Goal: Information Seeking & Learning: Learn about a topic

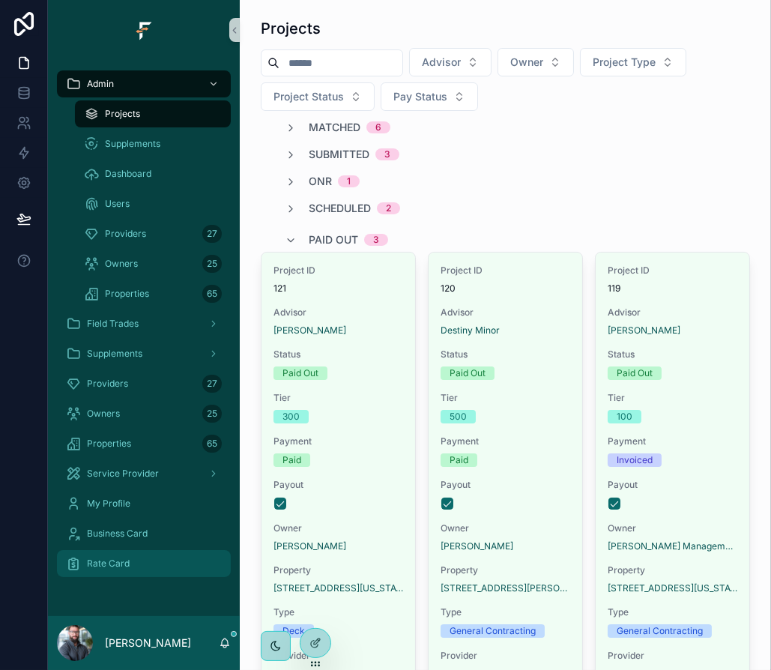
click at [158, 567] on div "Rate Card" at bounding box center [144, 563] width 156 height 24
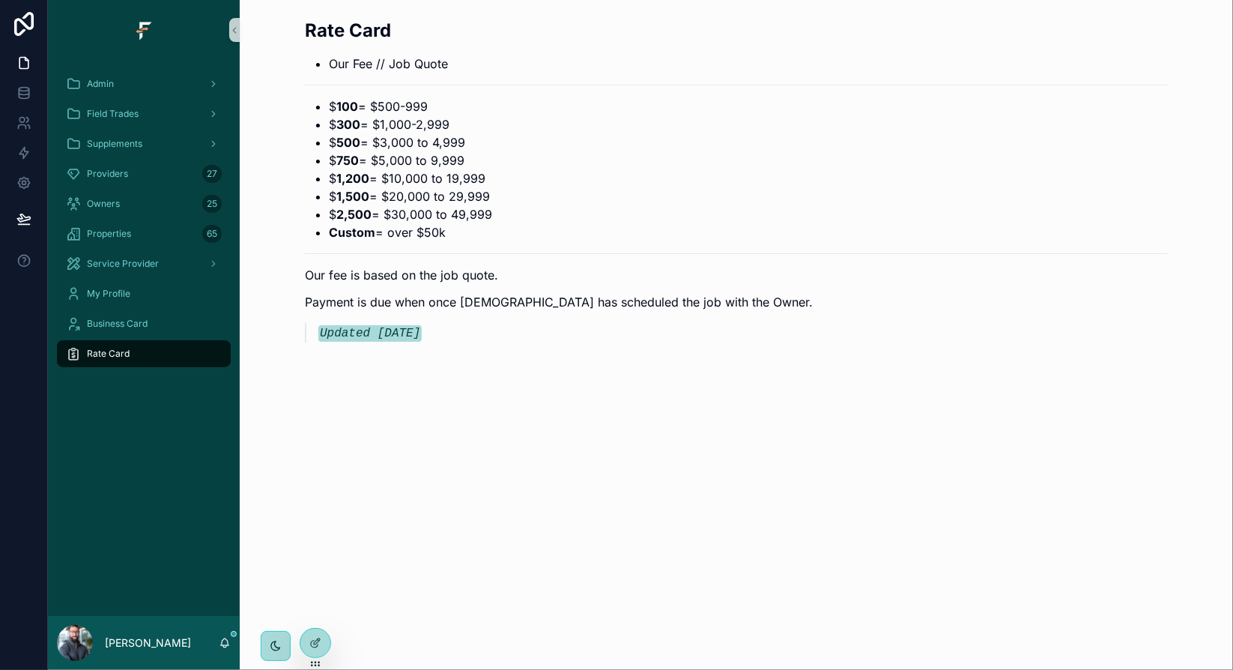
click at [556, 441] on div "Rate Card Our Fee // Job Quote $ 100 = $500-999 $ 300 = $1,000-2,999 $ 500 = $3…" at bounding box center [737, 226] width 994 height 453
click at [575, 374] on div "Rate Card Our Fee // Job Quote $ 100 = $500-999 $ 300 = $1,000-2,999 $ 500 = $3…" at bounding box center [737, 226] width 994 height 453
click at [337, 334] on code "Updated [DATE]" at bounding box center [369, 333] width 103 height 16
click at [336, 334] on code "Updated [DATE]" at bounding box center [369, 333] width 103 height 16
click at [468, 344] on div "Rate Card Our Fee // Job Quote $ 100 = $500-999 $ 300 = $1,000-2,999 $ 500 = $3…" at bounding box center [736, 184] width 881 height 345
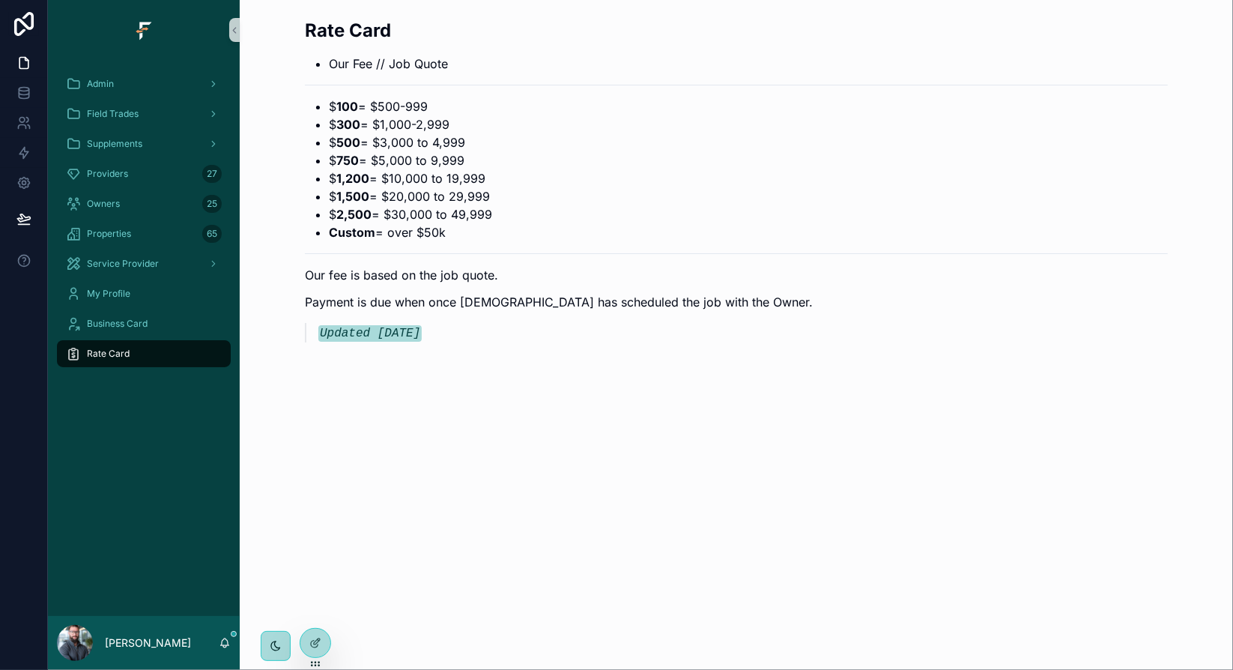
click at [895, 76] on div "Rate Card Our Fee // Job Quote $ 100 = $500-999 $ 300 = $1,000-2,999 $ 500 = $3…" at bounding box center [736, 180] width 863 height 324
